Goal: Navigation & Orientation: Understand site structure

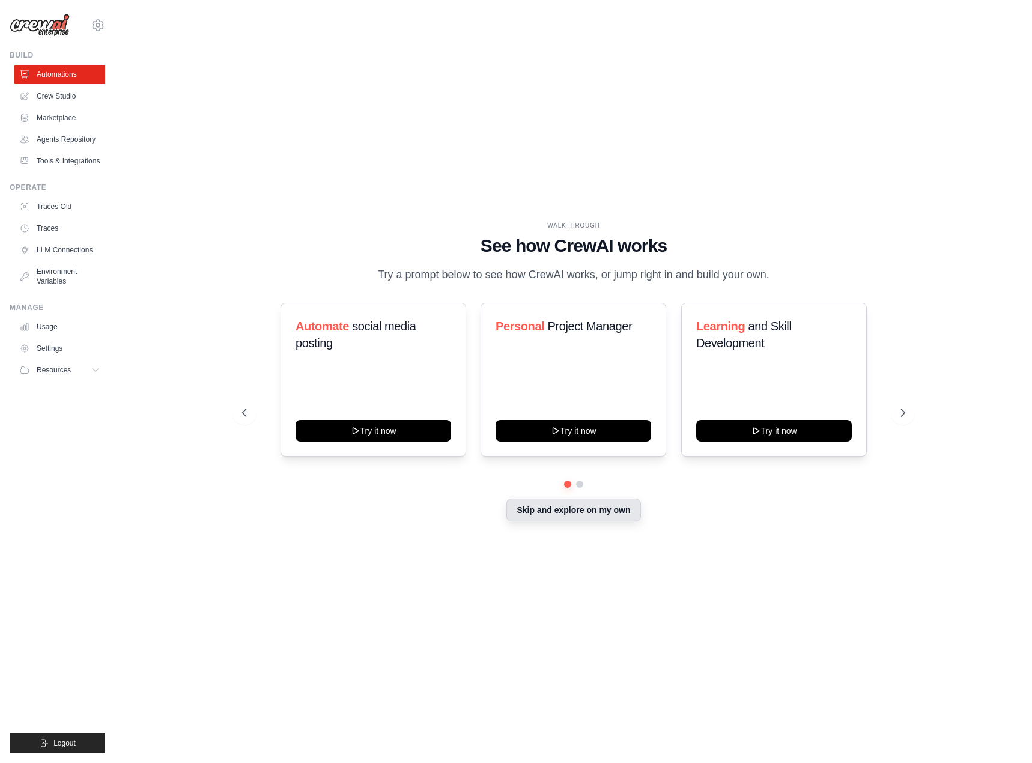
click at [600, 513] on button "Skip and explore on my own" at bounding box center [573, 509] width 134 height 23
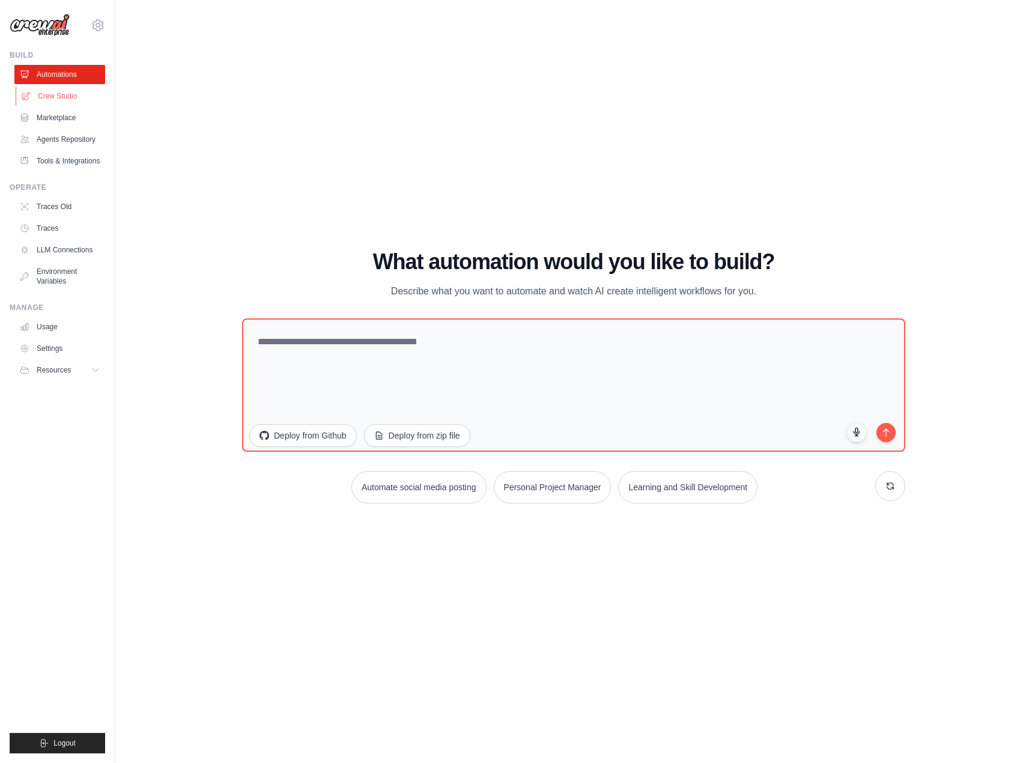
click at [58, 102] on link "Crew Studio" at bounding box center [61, 95] width 91 height 19
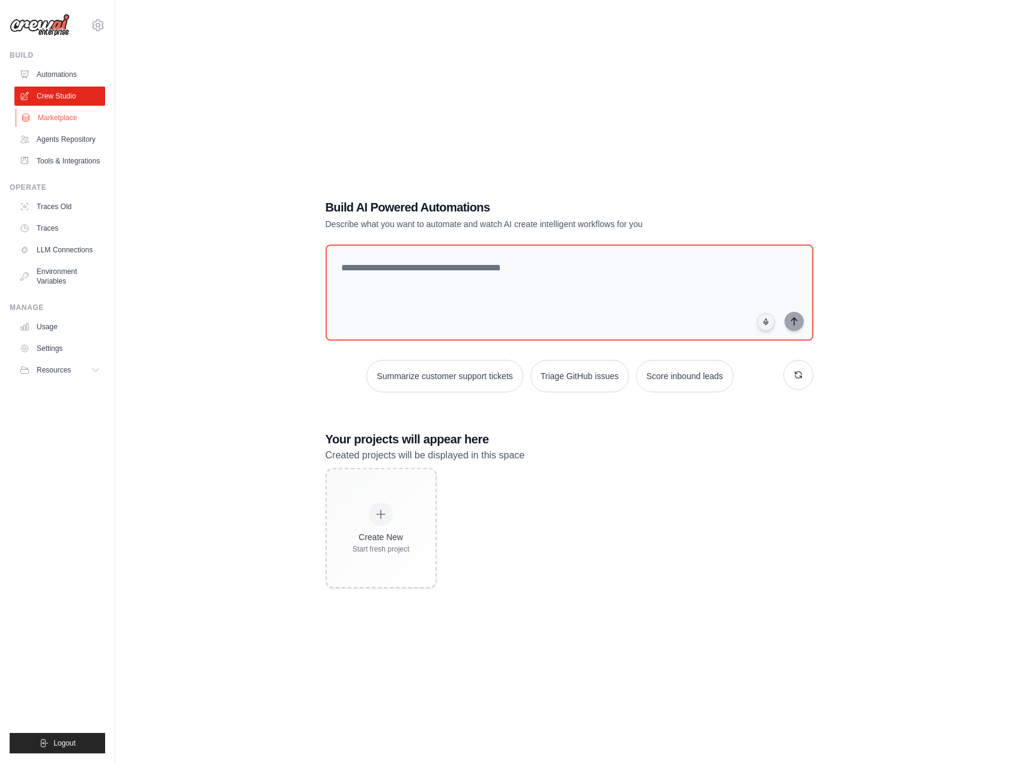
click at [58, 118] on link "Marketplace" at bounding box center [61, 117] width 91 height 19
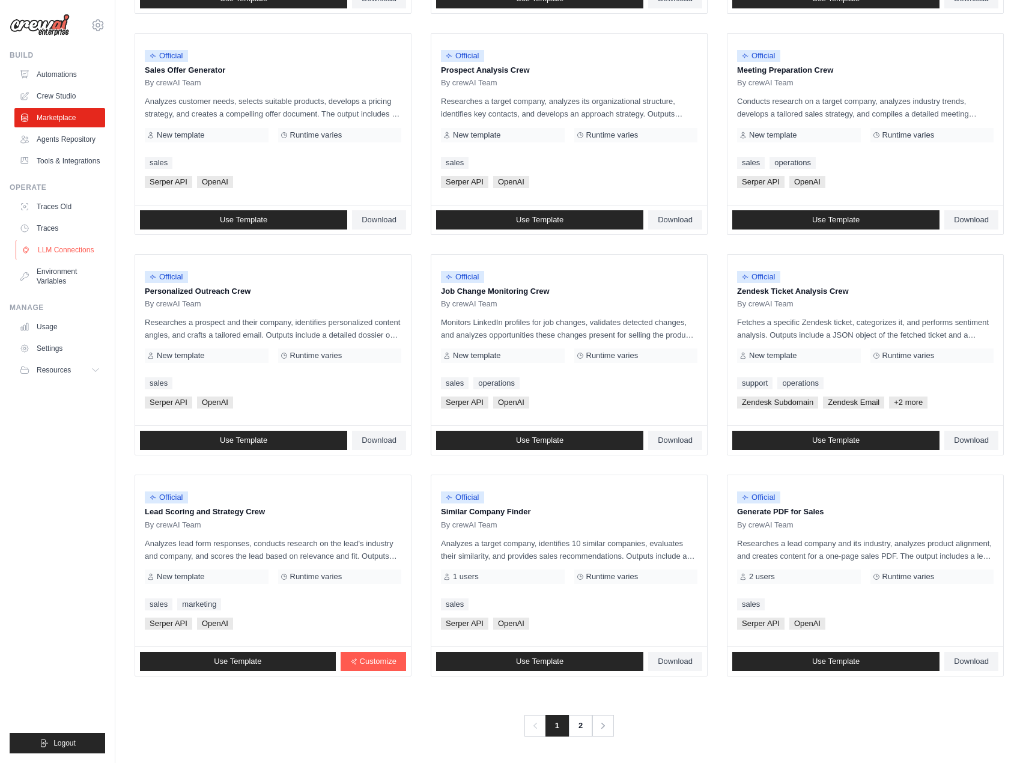
click at [90, 252] on link "LLM Connections" at bounding box center [61, 249] width 91 height 19
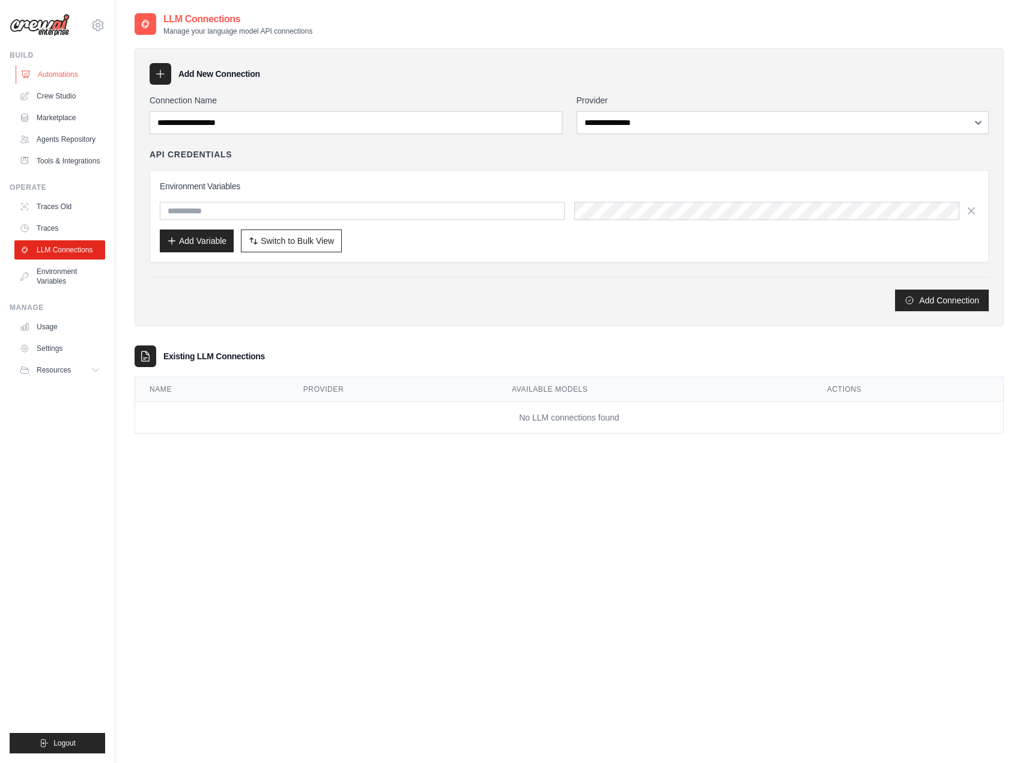
click at [60, 71] on link "Automations" at bounding box center [61, 74] width 91 height 19
